Goal: Task Accomplishment & Management: Complete application form

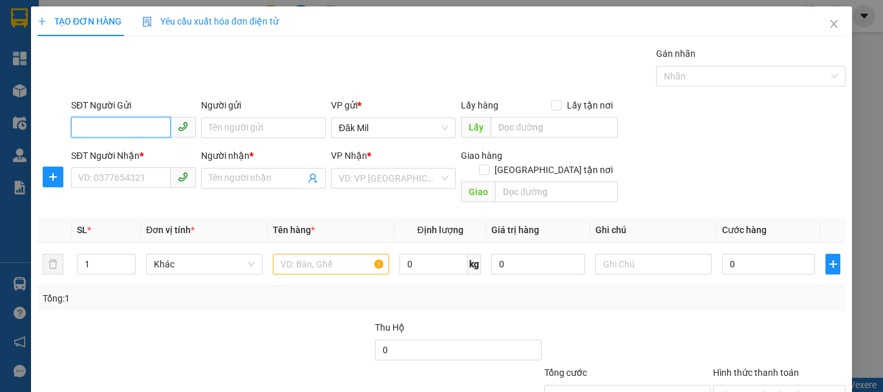
click at [173, 180] on span at bounding box center [183, 177] width 25 height 21
type input "0973454388"
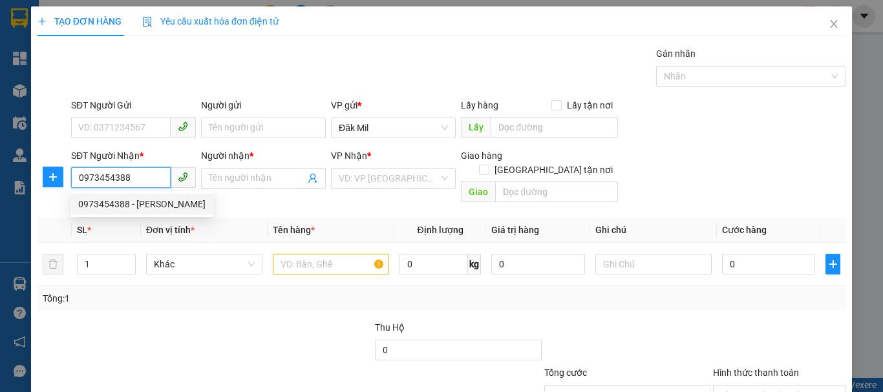
drag, startPoint x: 156, startPoint y: 201, endPoint x: 264, endPoint y: 189, distance: 108.0
click at [158, 201] on div "0973454388 - [PERSON_NAME]" at bounding box center [141, 204] width 127 height 14
type input "[PERSON_NAME]"
checkbox input "true"
type input "161 Đ.[PERSON_NAME].[GEOGRAPHIC_DATA]"
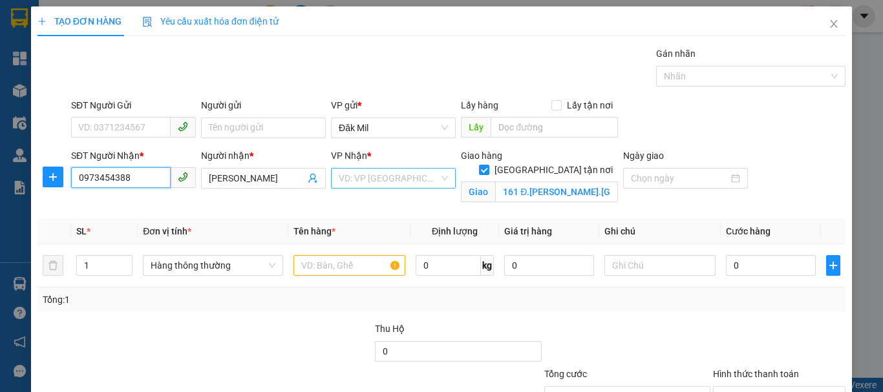
click at [383, 188] on div "VD: VP [GEOGRAPHIC_DATA]" at bounding box center [393, 178] width 125 height 21
type input "0973454388"
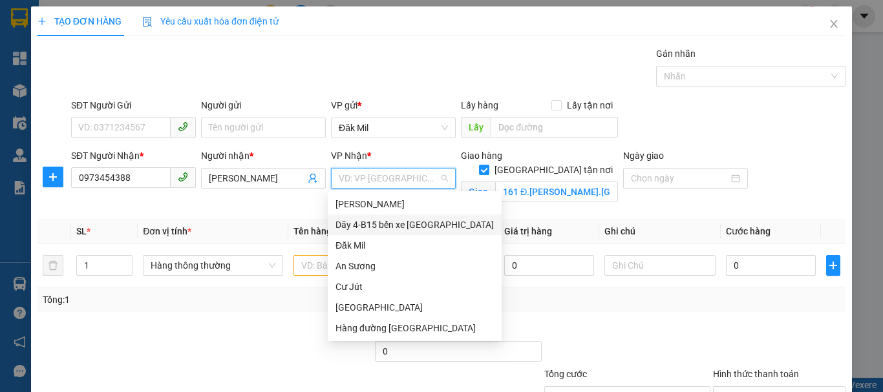
click at [419, 225] on div "Dãy 4-B15 bến xe [GEOGRAPHIC_DATA]" at bounding box center [415, 225] width 158 height 14
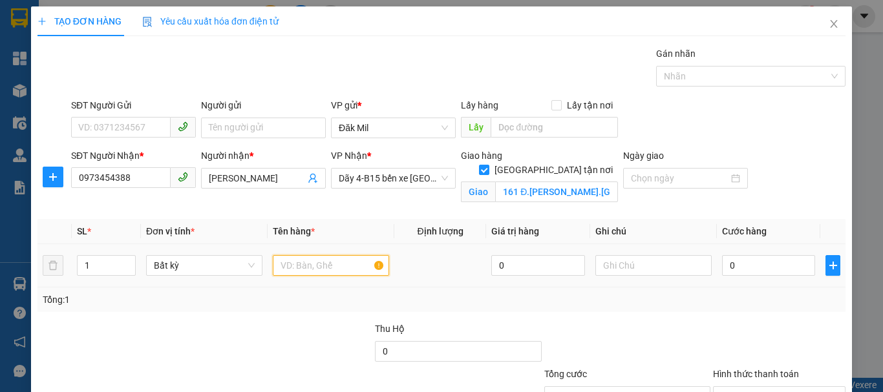
click at [343, 273] on input "text" at bounding box center [331, 265] width 116 height 21
type input "th sr"
click at [758, 277] on div "0" at bounding box center [768, 266] width 93 height 26
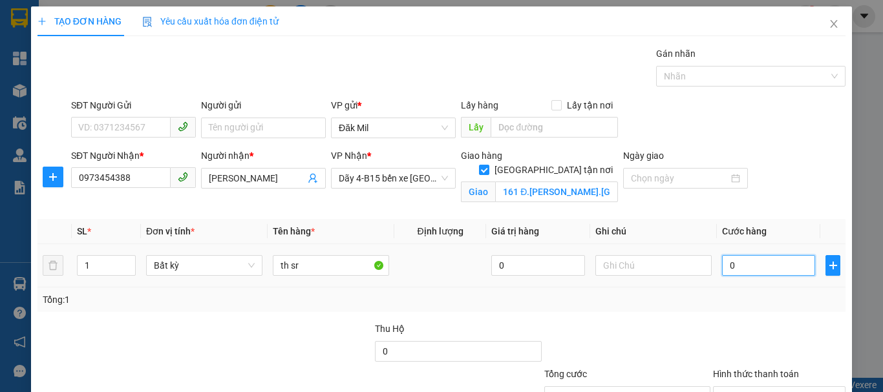
click at [753, 272] on input "0" at bounding box center [768, 265] width 93 height 21
type input "7"
type input "70"
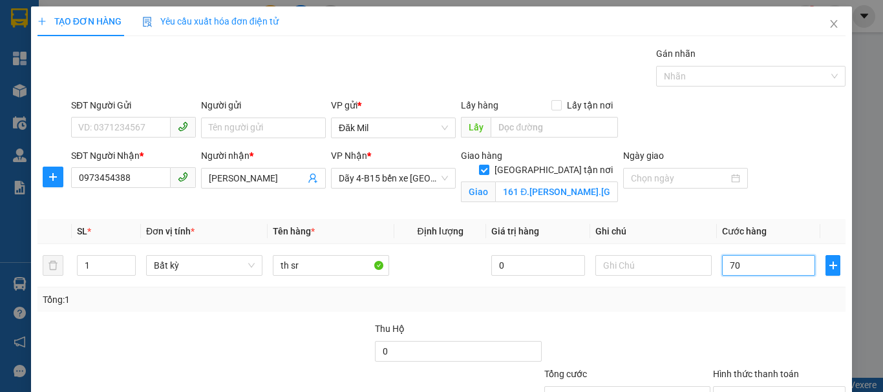
type input "70"
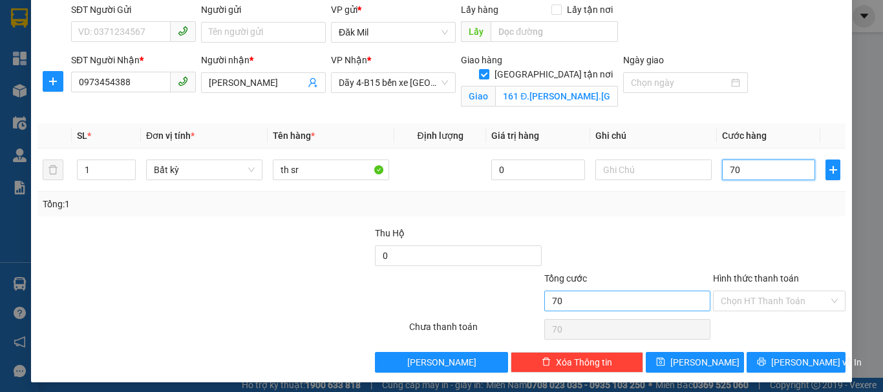
scroll to position [102, 0]
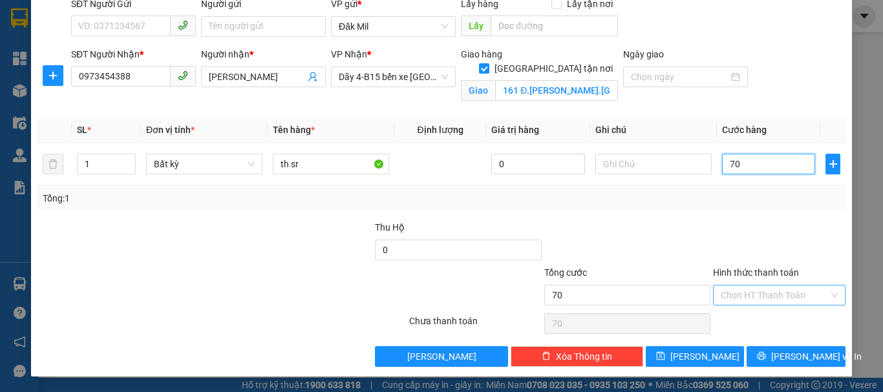
type input "7"
type input "0"
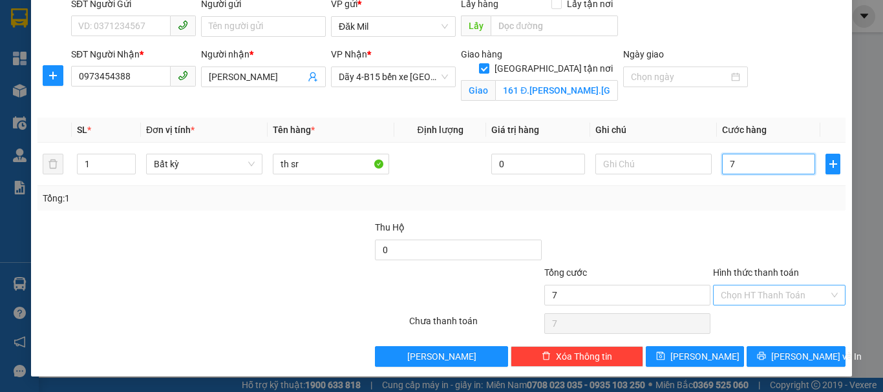
type input "0"
type input "08"
type input "8"
type input "080"
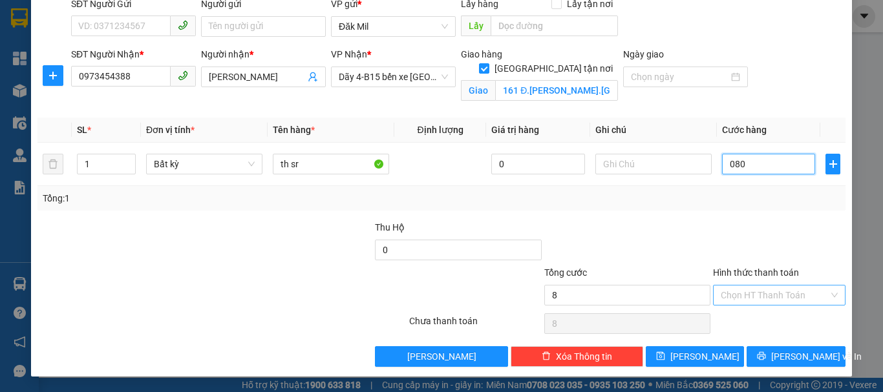
type input "80"
type input "80.000"
click at [775, 300] on input "Hình thức thanh toán" at bounding box center [775, 295] width 108 height 19
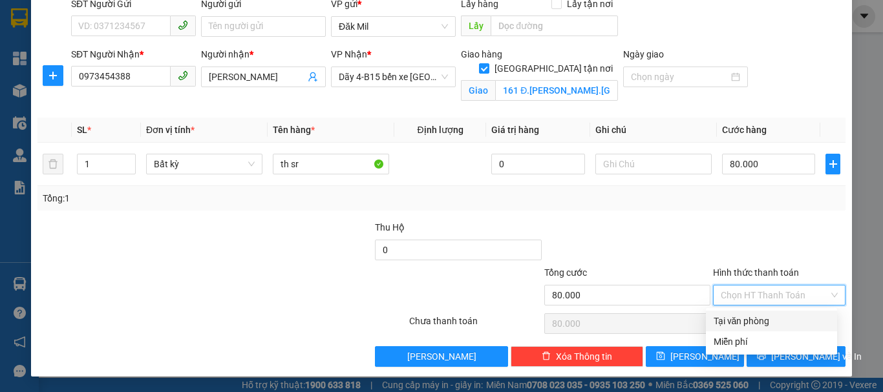
click at [790, 327] on div "Tại văn phòng" at bounding box center [772, 321] width 116 height 14
type input "0"
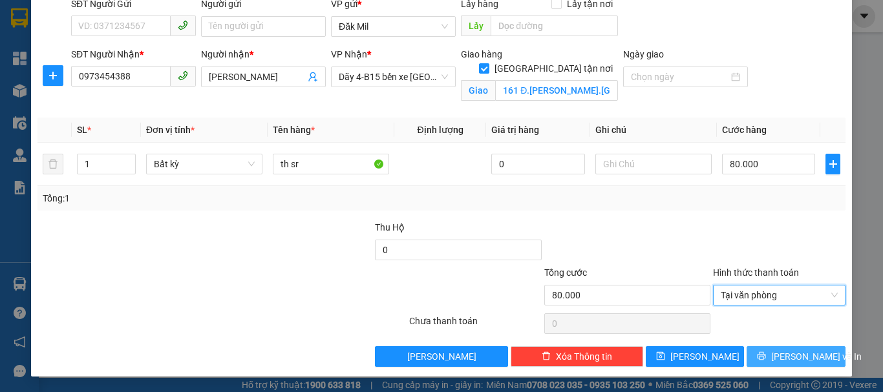
click at [793, 350] on span "[PERSON_NAME] và In" at bounding box center [816, 357] width 91 height 14
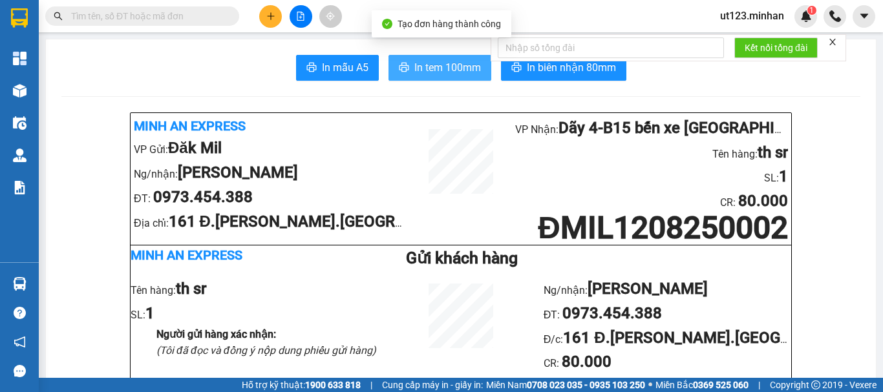
click at [436, 72] on span "In tem 100mm" at bounding box center [447, 67] width 67 height 16
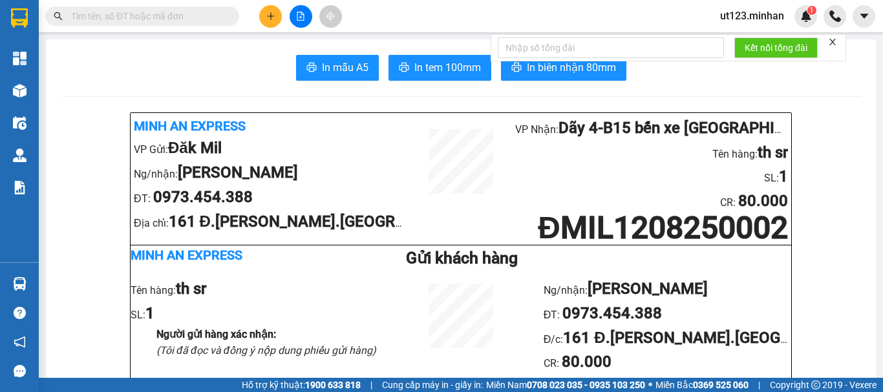
click at [270, 22] on button at bounding box center [270, 16] width 23 height 23
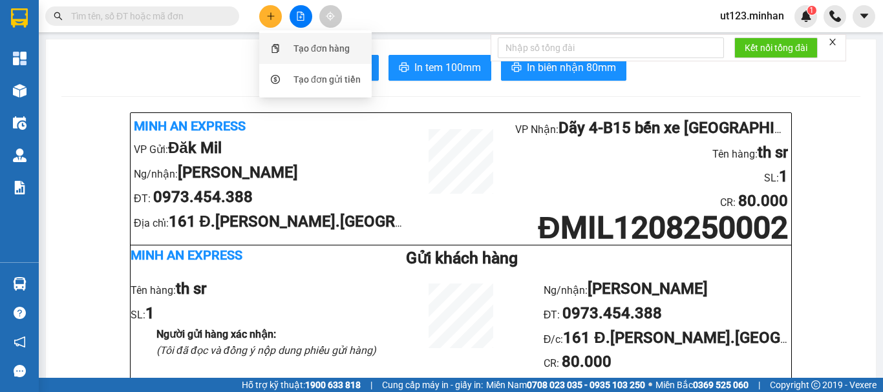
click at [303, 36] on div "Tạo đơn hàng" at bounding box center [315, 48] width 97 height 25
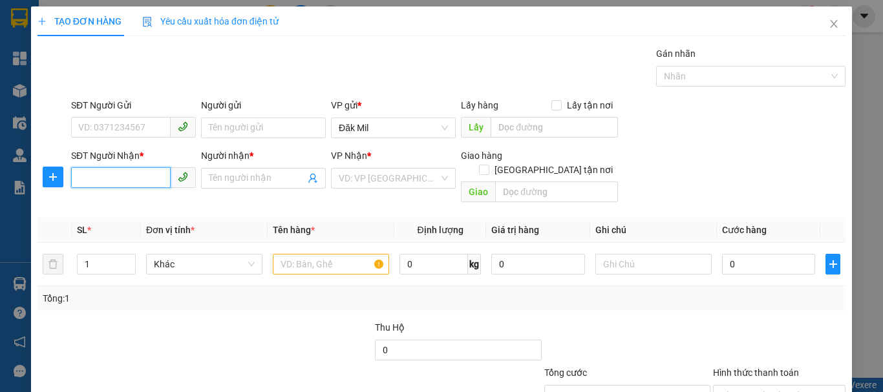
click at [120, 178] on input "SĐT Người Nhận *" at bounding box center [121, 177] width 100 height 21
click at [138, 184] on input "0355269413" at bounding box center [121, 177] width 100 height 21
type input "0355269413"
click at [264, 177] on input "Người nhận *" at bounding box center [257, 178] width 96 height 14
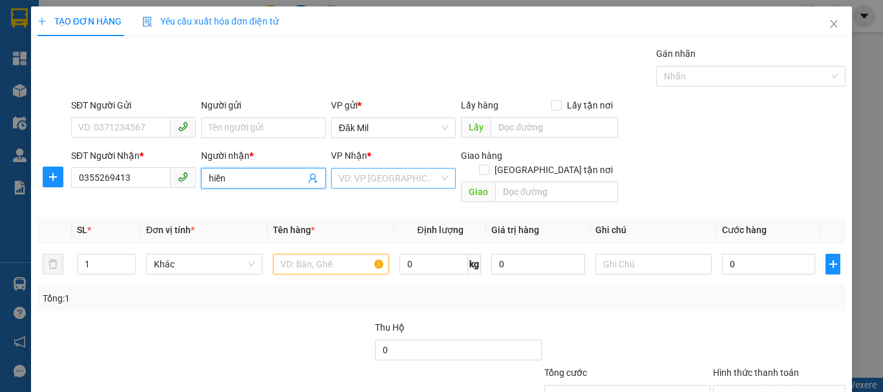
type input "hiền"
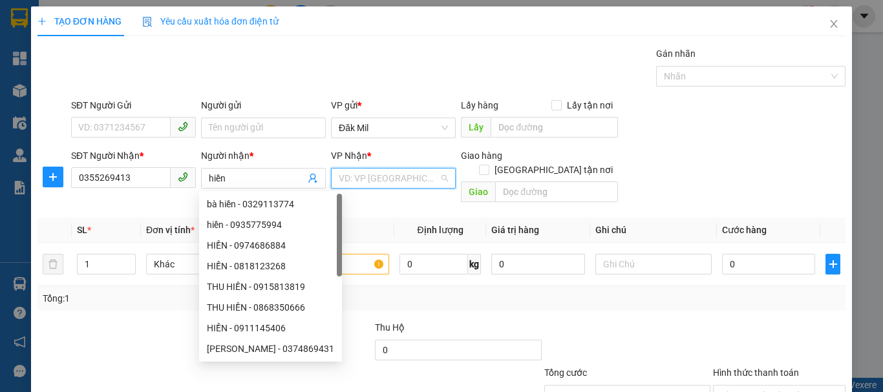
drag, startPoint x: 387, startPoint y: 180, endPoint x: 420, endPoint y: 208, distance: 43.2
click at [390, 180] on input "search" at bounding box center [389, 178] width 100 height 19
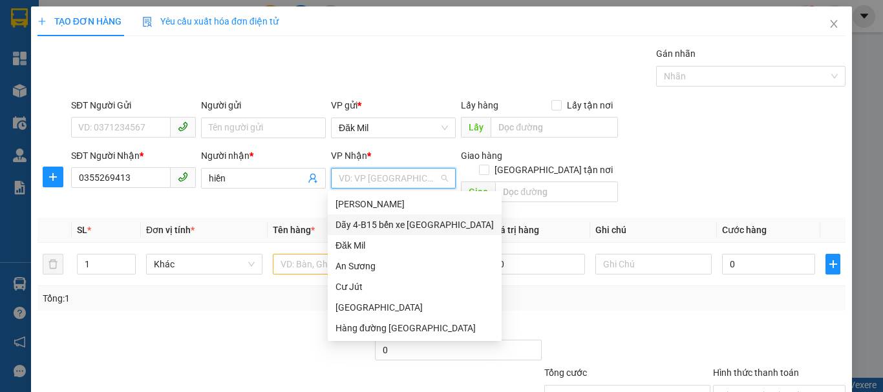
click at [411, 224] on div "Dãy 4-B15 bến xe [GEOGRAPHIC_DATA]" at bounding box center [415, 225] width 158 height 14
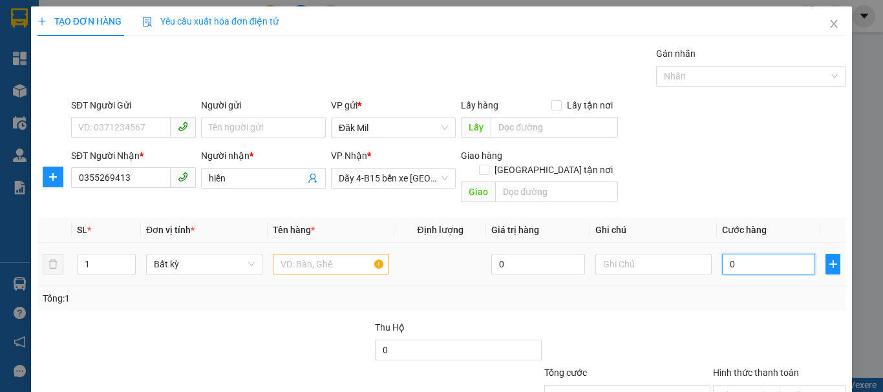
click at [740, 254] on input "0" at bounding box center [768, 264] width 93 height 21
type input "7"
type input "70"
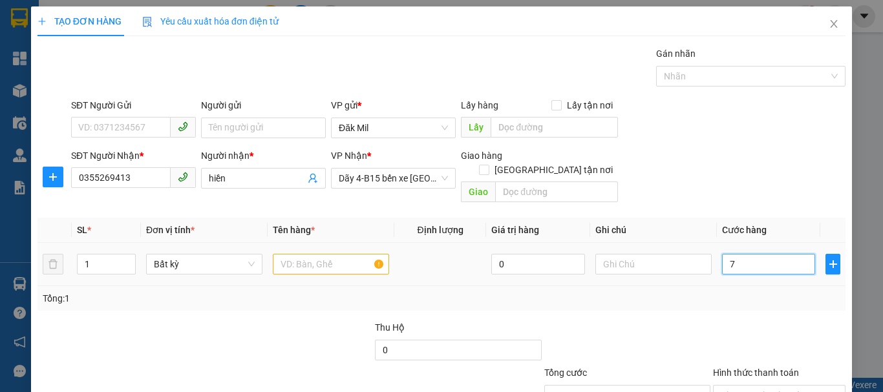
type input "70"
type input "70.000"
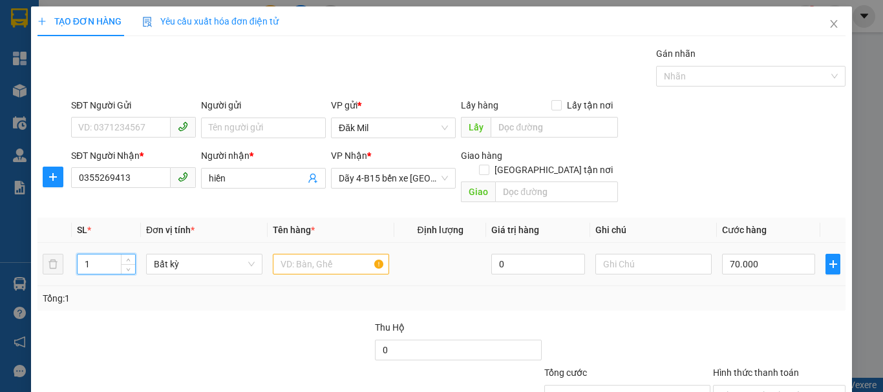
drag, startPoint x: 84, startPoint y: 255, endPoint x: 65, endPoint y: 263, distance: 21.1
click at [65, 263] on tr "1 Bất kỳ 0 70.000" at bounding box center [441, 264] width 808 height 43
type input "2"
click at [305, 255] on input "text" at bounding box center [331, 264] width 116 height 21
type input "t"
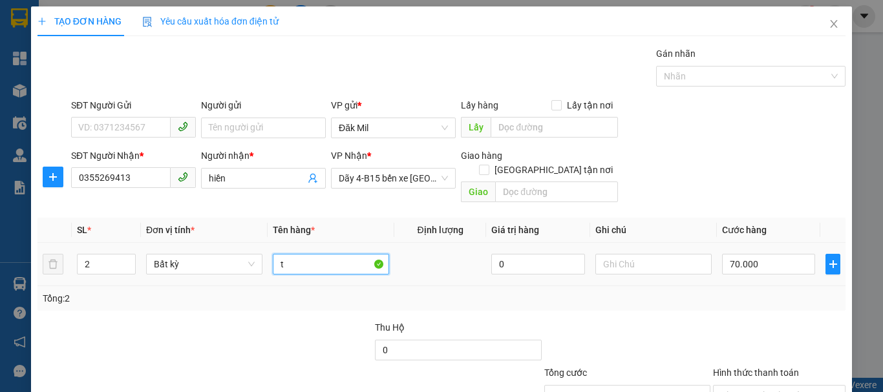
type input "0"
type input "tx+tg nhỏ"
click at [773, 254] on input "0" at bounding box center [768, 264] width 93 height 21
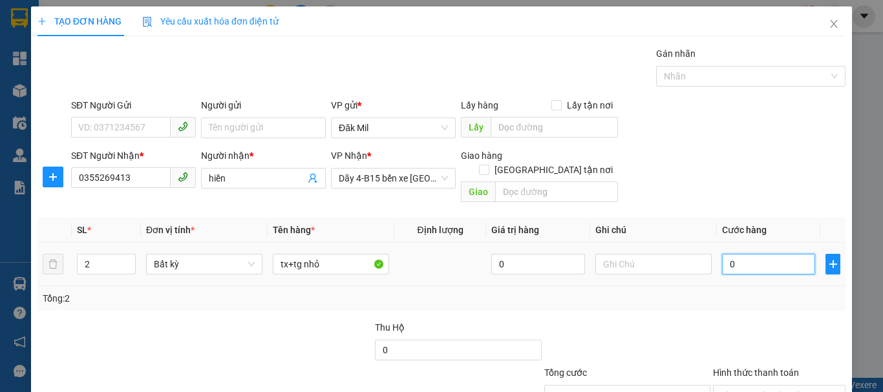
type input "7"
type input "70"
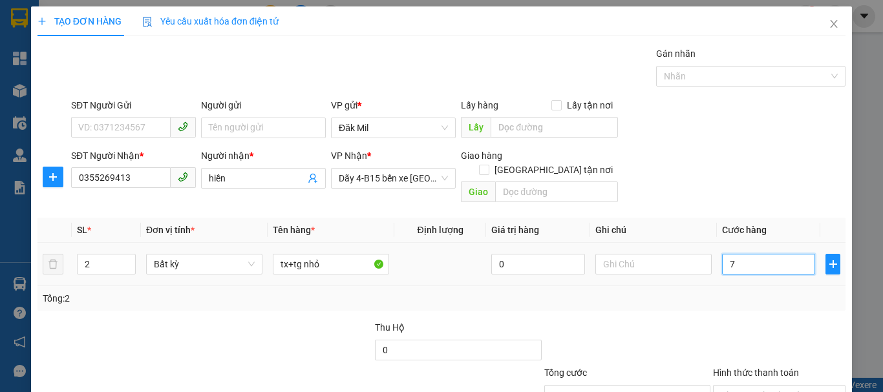
type input "70"
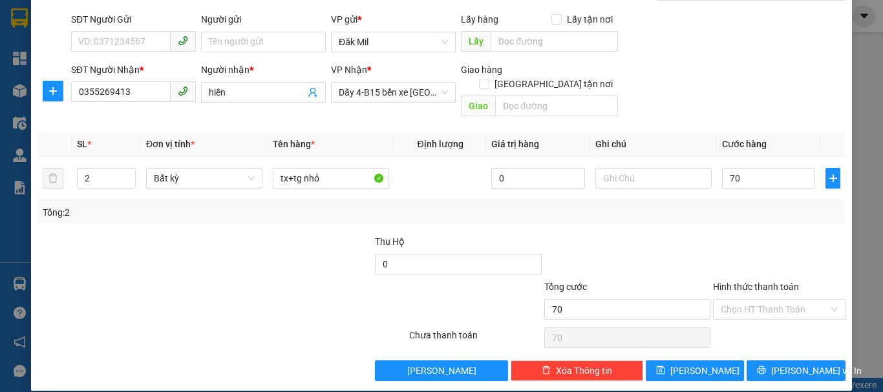
drag, startPoint x: 765, startPoint y: 310, endPoint x: 772, endPoint y: 306, distance: 7.9
click at [767, 310] on div "Transit Pickup Surcharge Ids Transit Deliver Surcharge Ids Transit Deliver Surc…" at bounding box center [441, 171] width 808 height 421
type input "70.000"
click at [782, 300] on input "Hình thức thanh toán" at bounding box center [775, 309] width 108 height 19
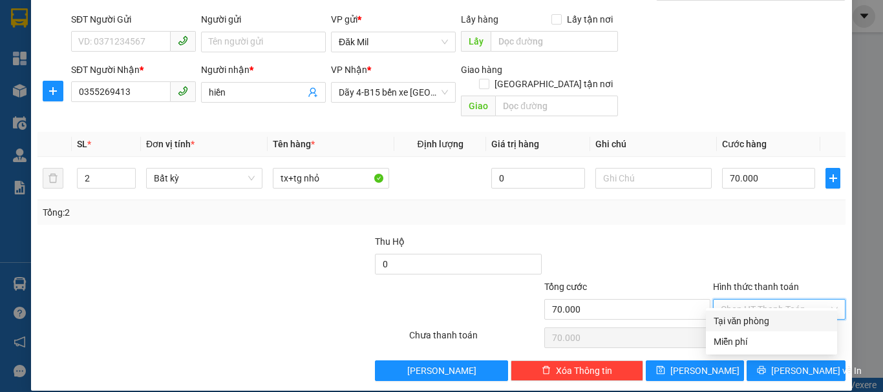
click at [762, 325] on div "Tại văn phòng" at bounding box center [772, 321] width 116 height 14
type input "0"
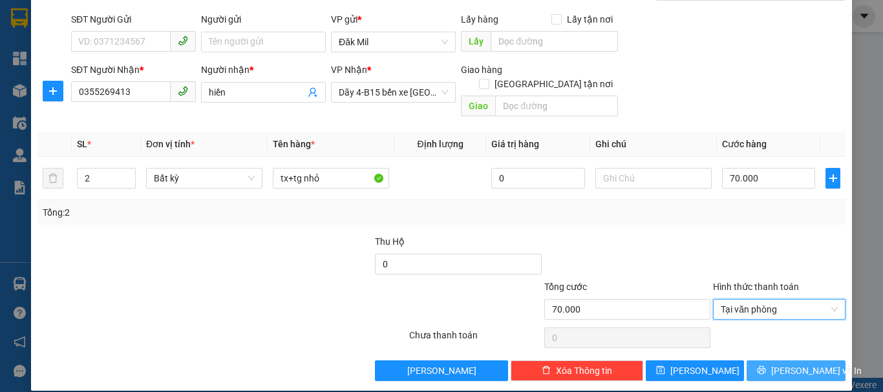
click at [784, 364] on span "[PERSON_NAME] và In" at bounding box center [816, 371] width 91 height 14
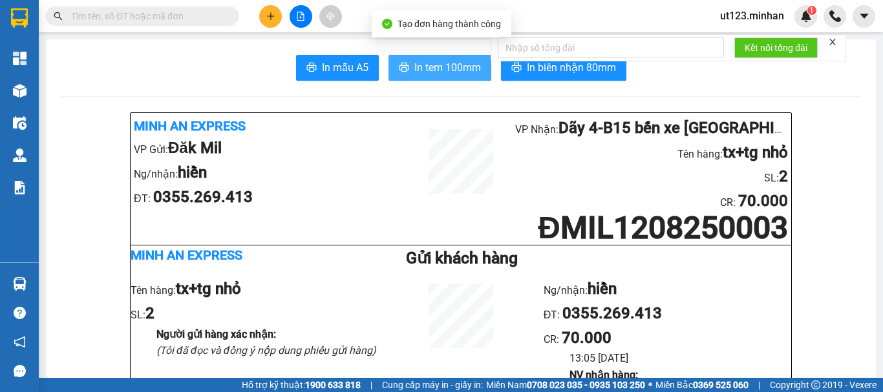
click at [449, 75] on span "In tem 100mm" at bounding box center [447, 67] width 67 height 16
